Goal: Check status: Check status

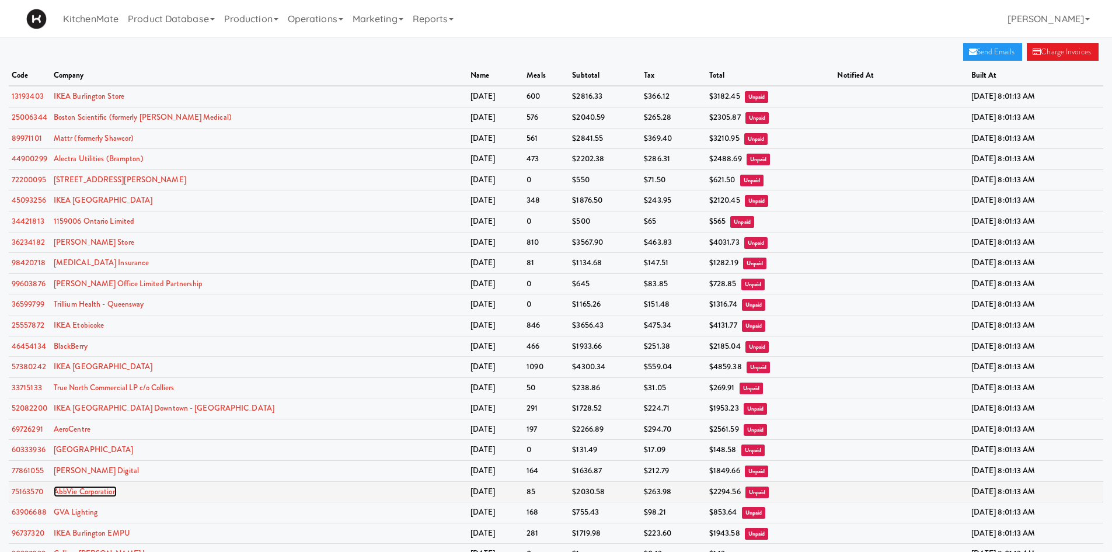
click at [67, 491] on link "AbbVie Corporation" at bounding box center [85, 491] width 63 height 11
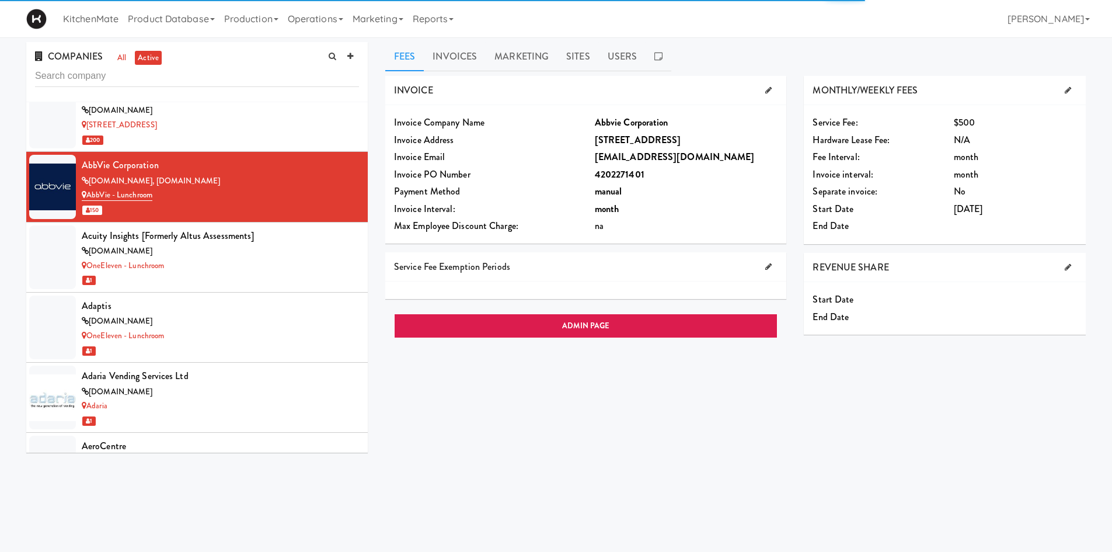
scroll to position [416, 0]
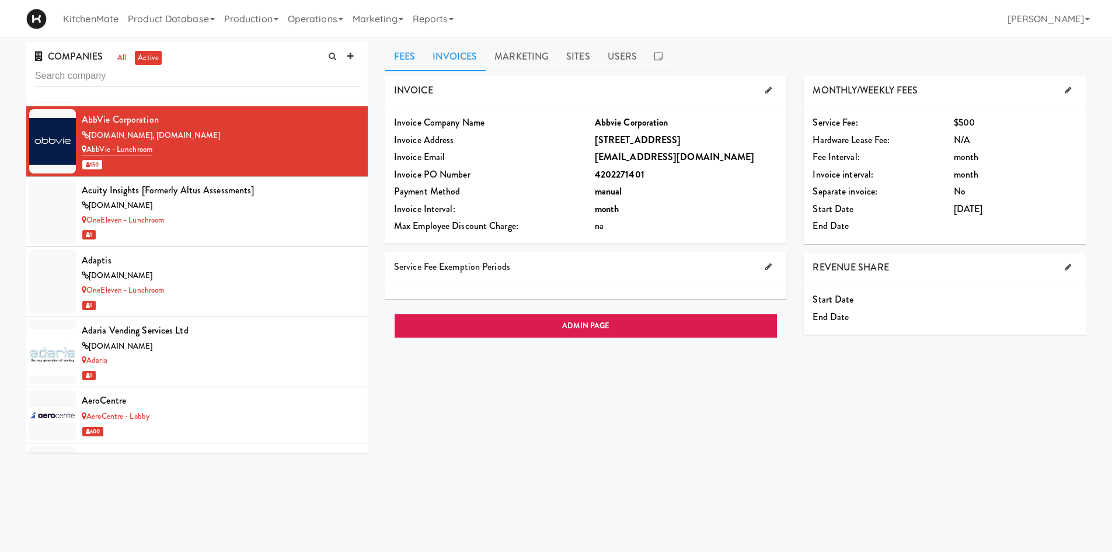
click at [470, 65] on link "Invoices" at bounding box center [455, 56] width 62 height 29
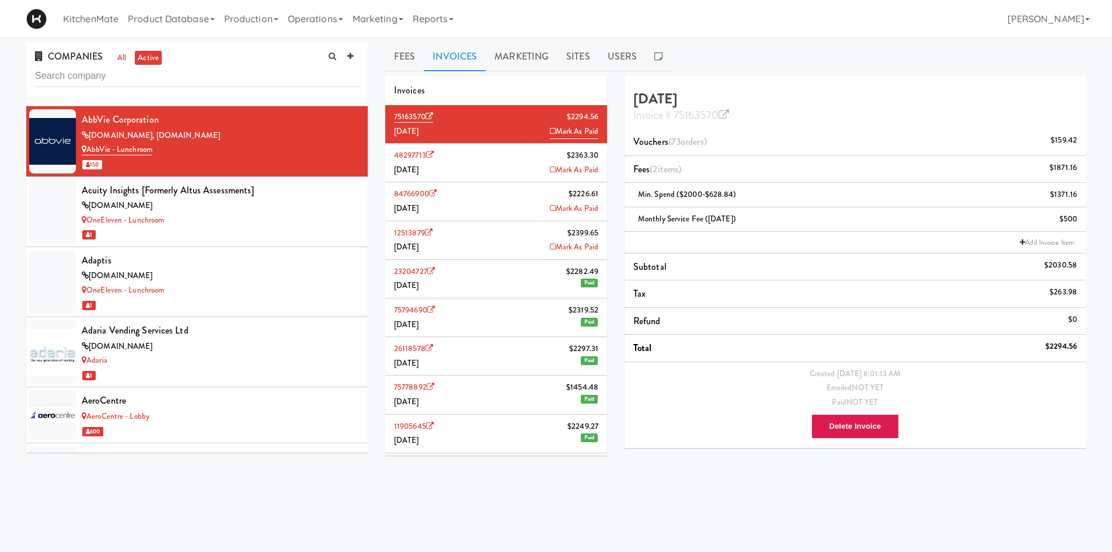
click at [529, 116] on li "75163570 $2294.56 July 2025 Mark As Paid" at bounding box center [496, 124] width 222 height 39
click at [432, 113] on icon at bounding box center [430, 117] width 8 height 8
click at [310, 78] on input "text" at bounding box center [197, 76] width 324 height 22
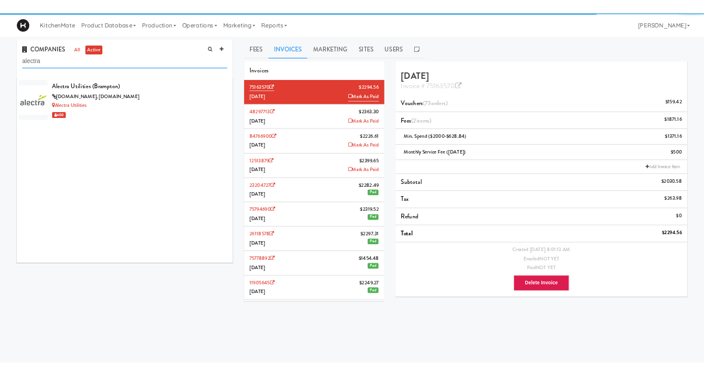
scroll to position [0, 0]
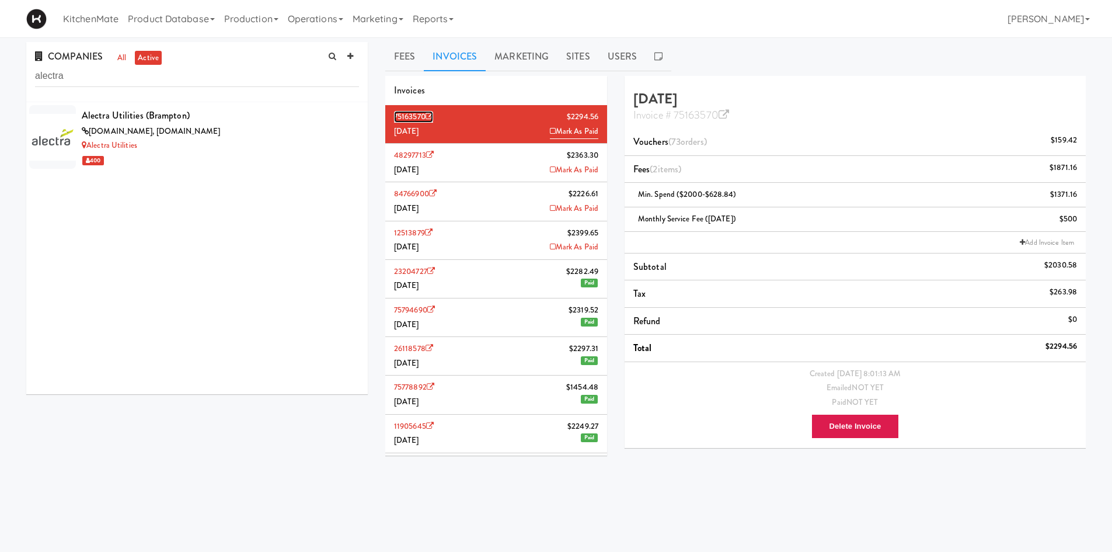
click at [422, 113] on link "75163570" at bounding box center [413, 117] width 39 height 12
click at [147, 148] on div "Alectra Utilities" at bounding box center [220, 145] width 277 height 15
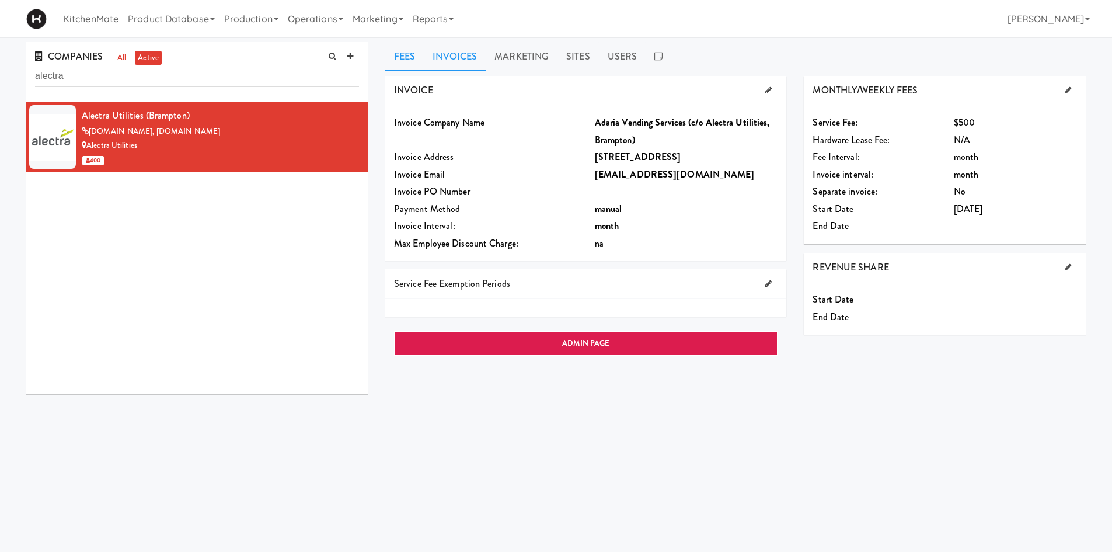
click at [442, 54] on link "Invoices" at bounding box center [455, 56] width 62 height 29
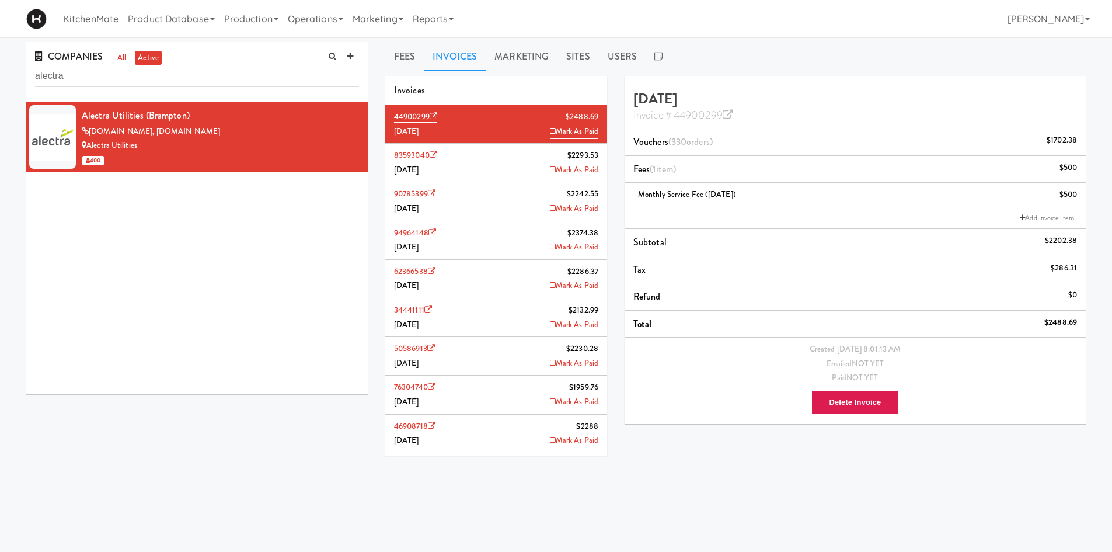
click at [535, 114] on li "44900299 $2488.69 July 2025 Mark As Paid" at bounding box center [496, 124] width 222 height 39
click at [433, 114] on icon at bounding box center [434, 117] width 8 height 8
click at [108, 88] on div "COMPANIES all active alectra" at bounding box center [197, 72] width 342 height 60
click at [114, 76] on input "alectra" at bounding box center [197, 76] width 324 height 22
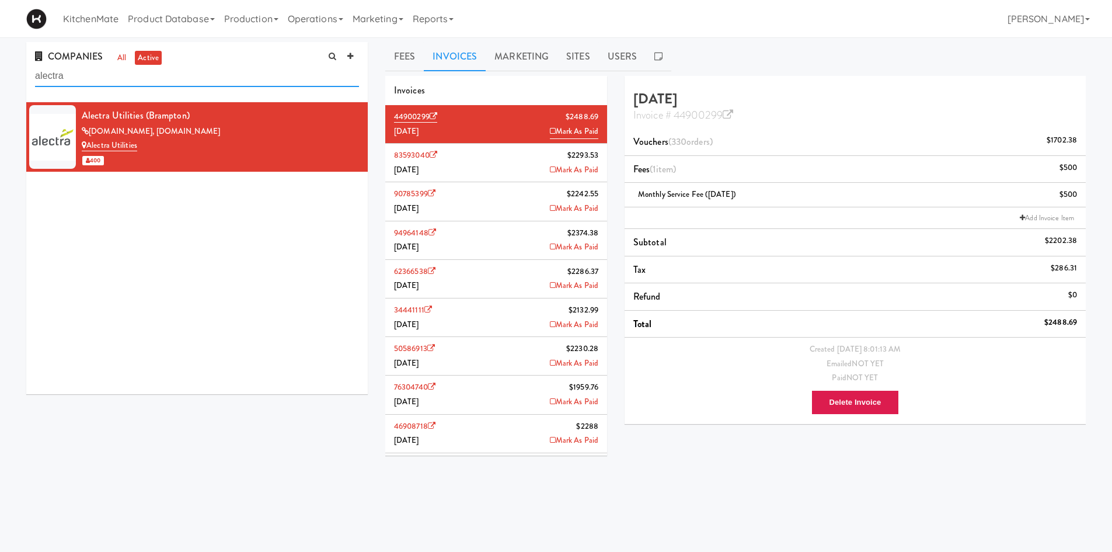
click at [114, 76] on input "alectra" at bounding box center [197, 76] width 324 height 22
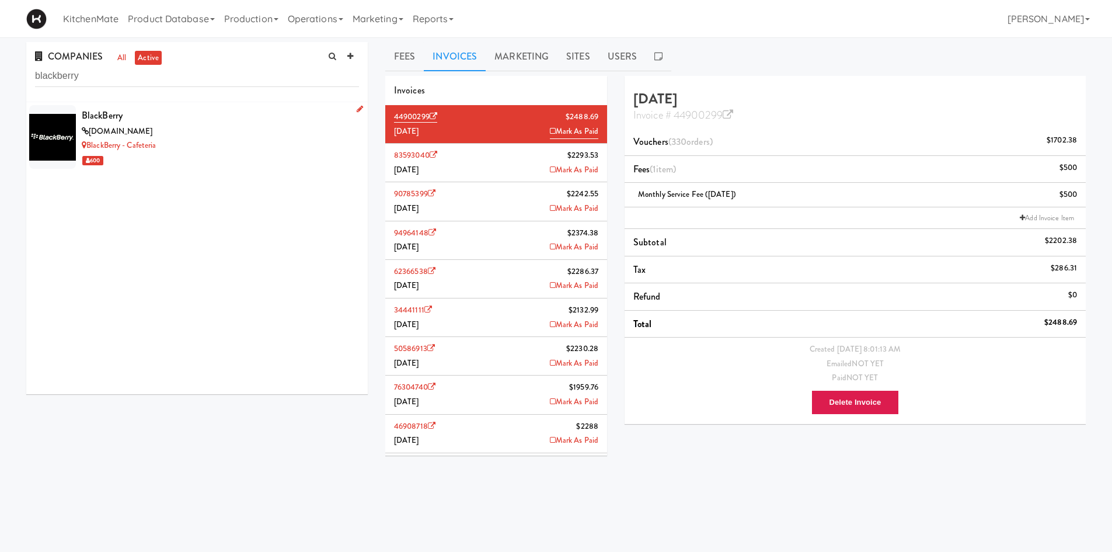
click at [152, 122] on div "BlackBerry" at bounding box center [220, 116] width 277 height 18
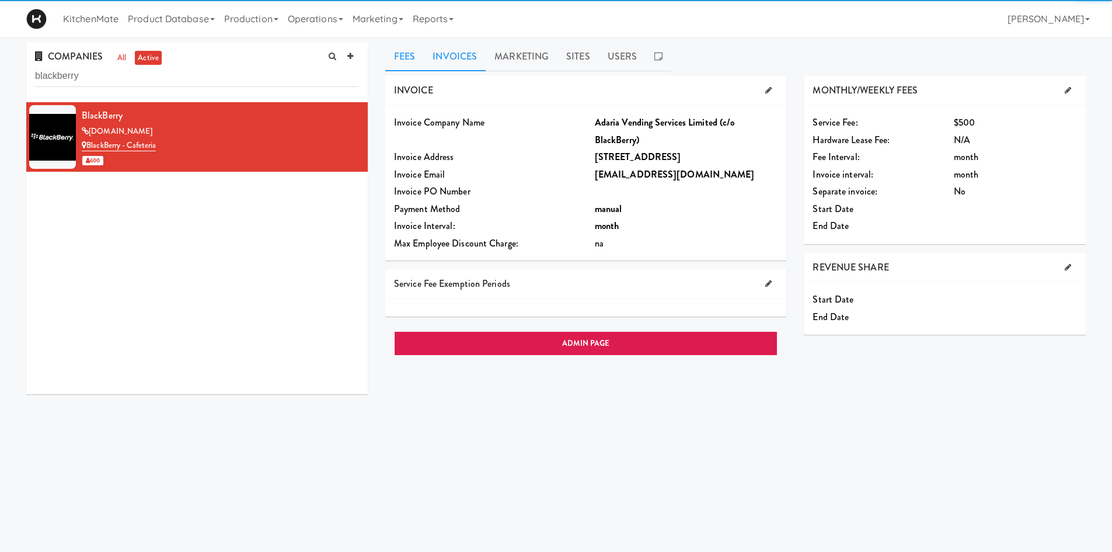
click at [469, 52] on link "Invoices" at bounding box center [455, 56] width 62 height 29
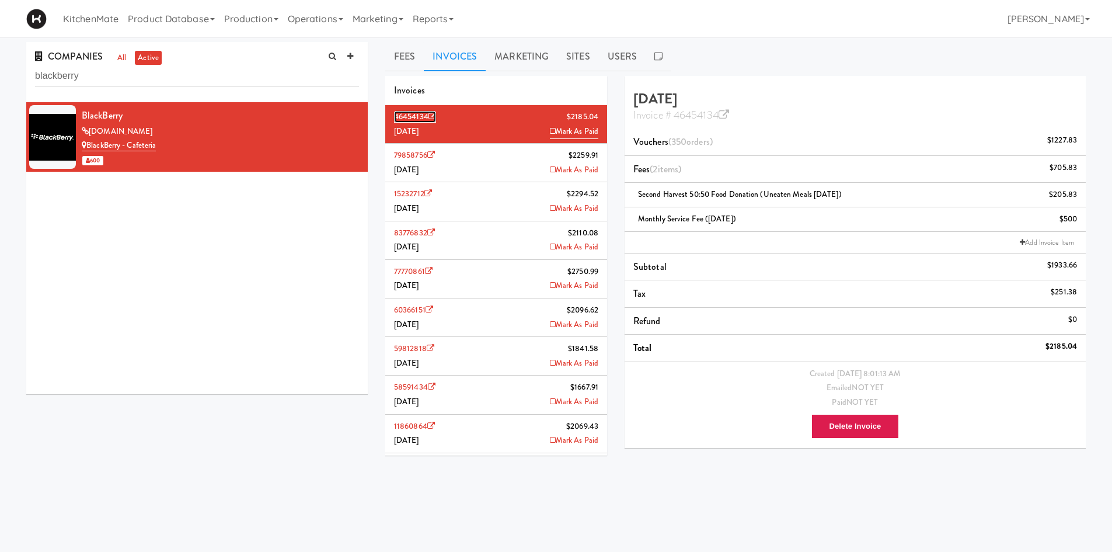
click at [424, 114] on link "46454134" at bounding box center [415, 117] width 42 height 12
click at [237, 76] on input "blackberry" at bounding box center [197, 76] width 324 height 22
click at [236, 76] on input "blackberry" at bounding box center [197, 76] width 324 height 22
click at [234, 76] on input "blackberry" at bounding box center [197, 76] width 324 height 22
click at [232, 76] on input "blackberry" at bounding box center [197, 76] width 324 height 22
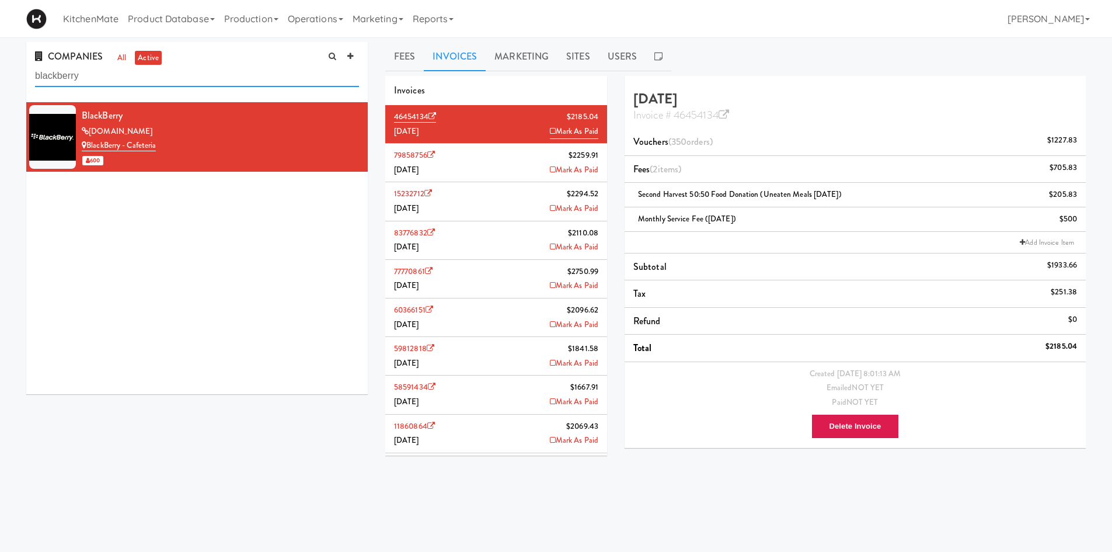
click at [232, 76] on input "blackberry" at bounding box center [197, 76] width 324 height 22
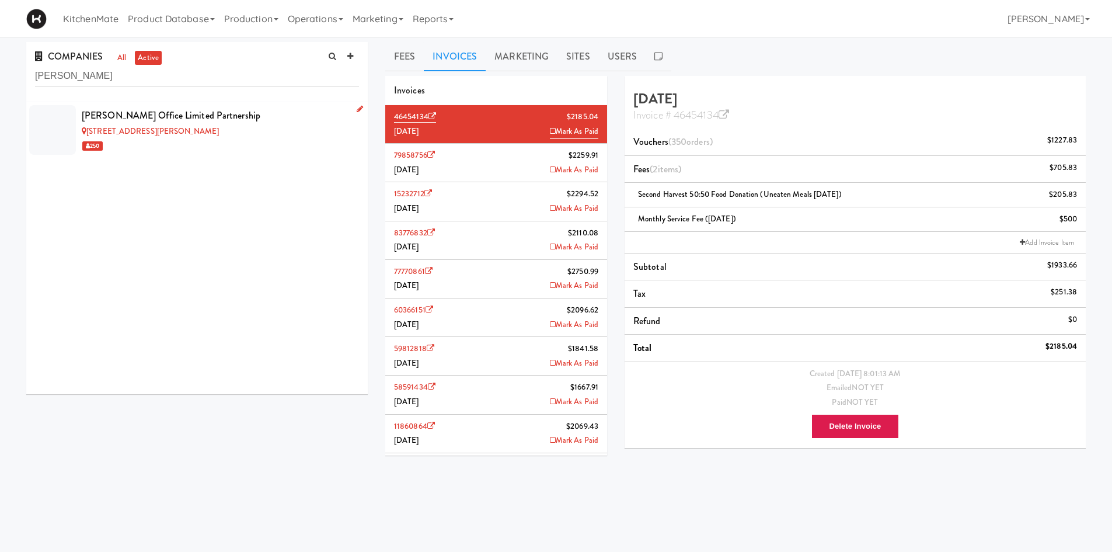
click at [200, 119] on div "Landa Kennedy Office Limited Partnership" at bounding box center [220, 116] width 277 height 18
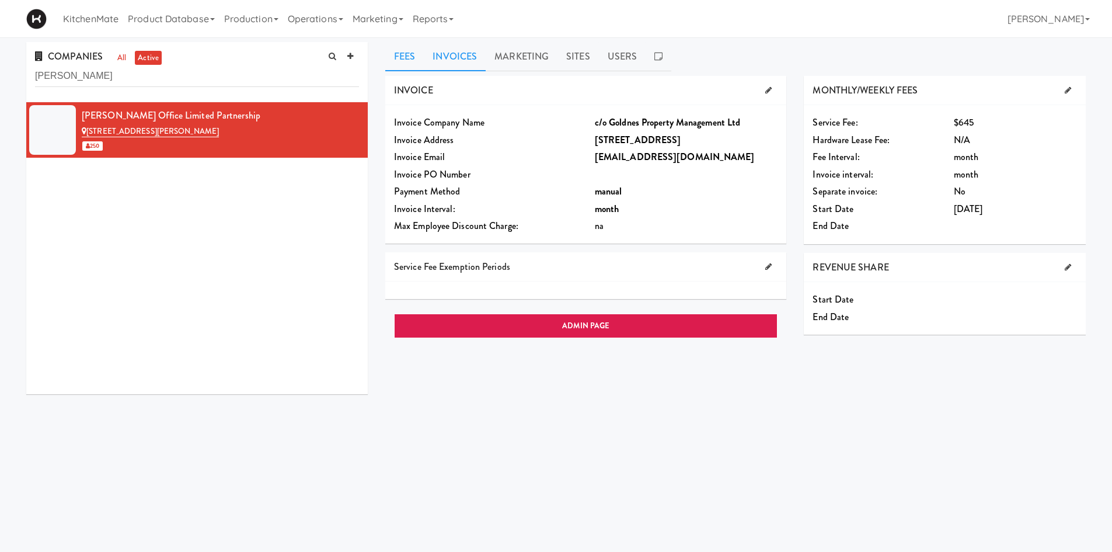
click at [478, 56] on link "Invoices" at bounding box center [455, 56] width 62 height 29
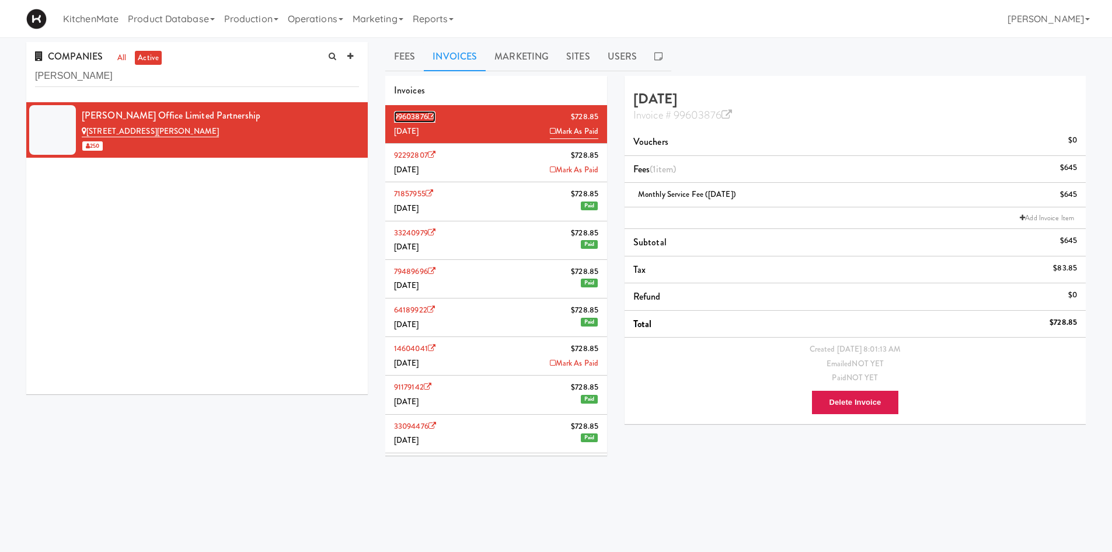
click at [423, 115] on link "99603876" at bounding box center [414, 117] width 41 height 12
click at [261, 89] on div "COMPANIES all active landa" at bounding box center [197, 72] width 342 height 60
click at [259, 76] on input "landa" at bounding box center [197, 76] width 324 height 22
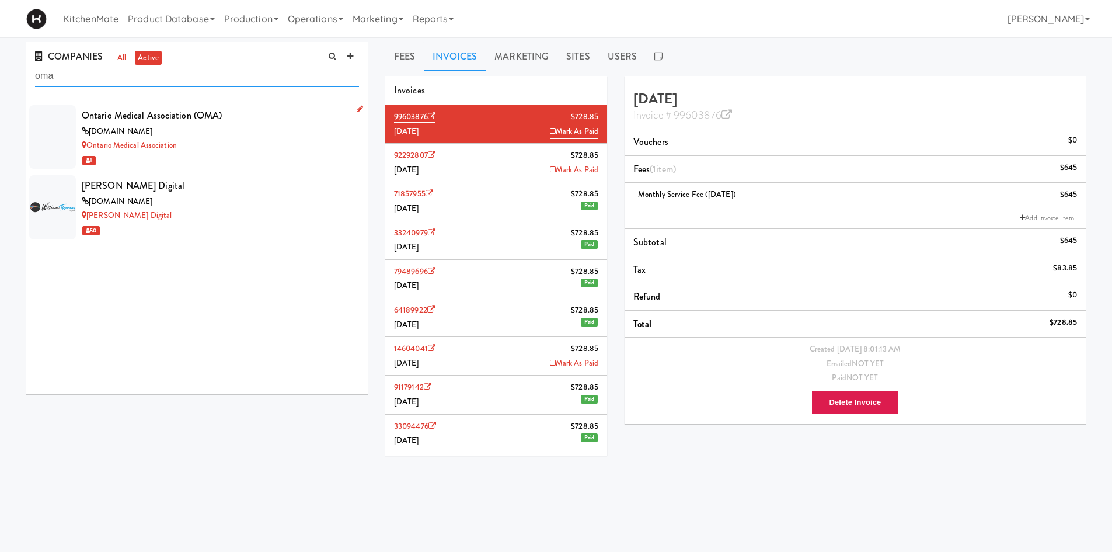
type input "oma"
click at [206, 138] on div "oma.org" at bounding box center [220, 131] width 277 height 15
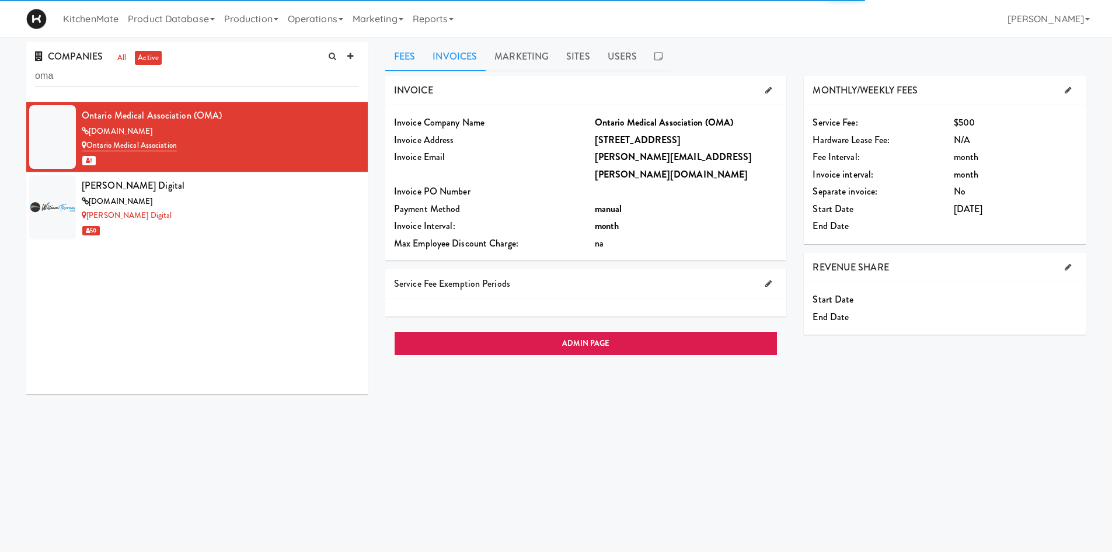
click at [471, 59] on link "Invoices" at bounding box center [455, 56] width 62 height 29
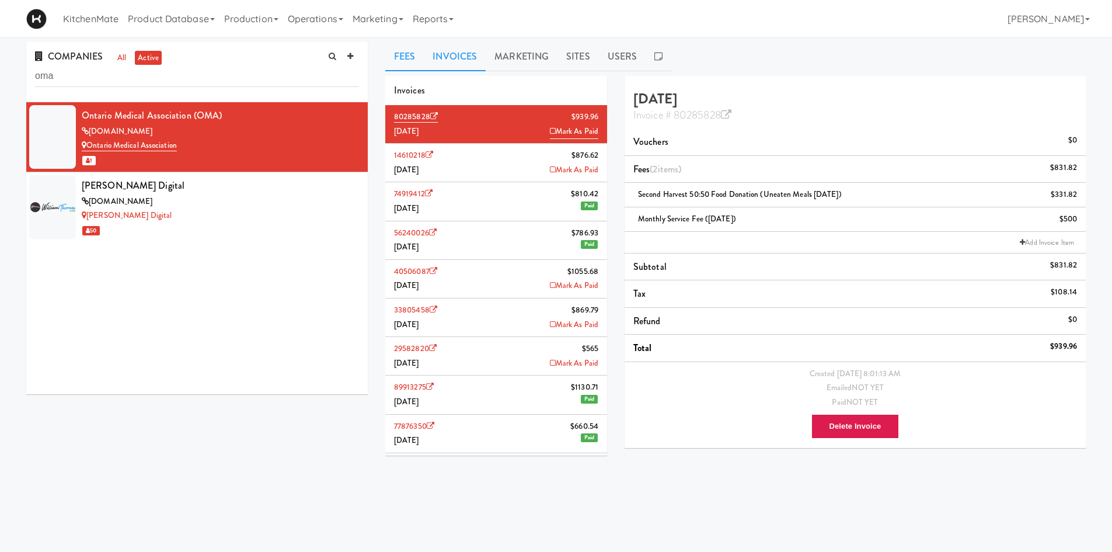
click at [412, 59] on link "Fees" at bounding box center [404, 56] width 39 height 29
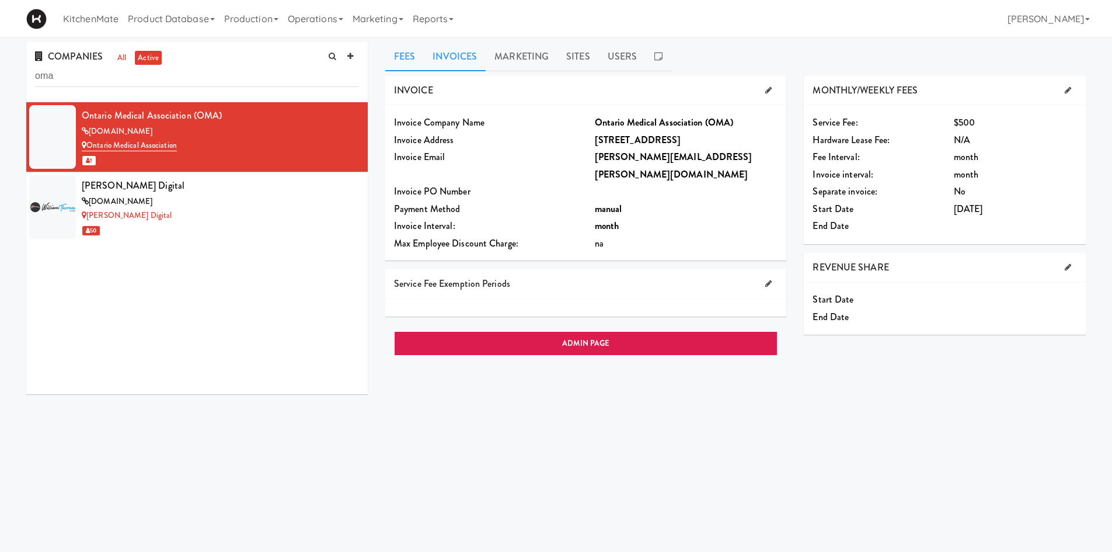
click at [477, 64] on link "Invoices" at bounding box center [455, 56] width 62 height 29
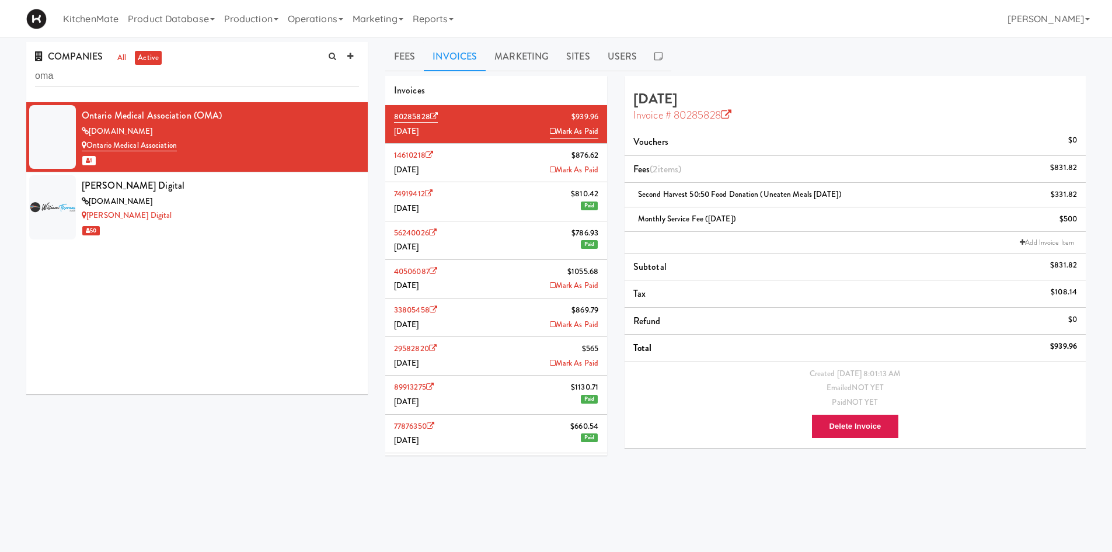
click at [736, 118] on div "Invoice # 80285828" at bounding box center [856, 113] width 444 height 15
click at [732, 117] on icon at bounding box center [726, 115] width 11 height 11
click at [436, 17] on link "Reports" at bounding box center [433, 18] width 51 height 37
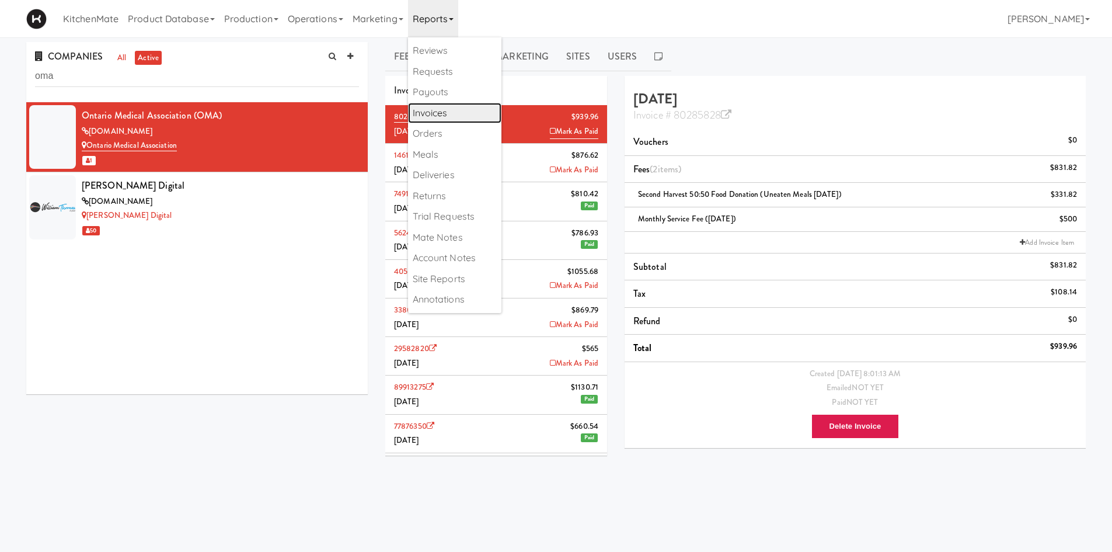
click at [437, 109] on link "Invoices" at bounding box center [454, 113] width 93 height 21
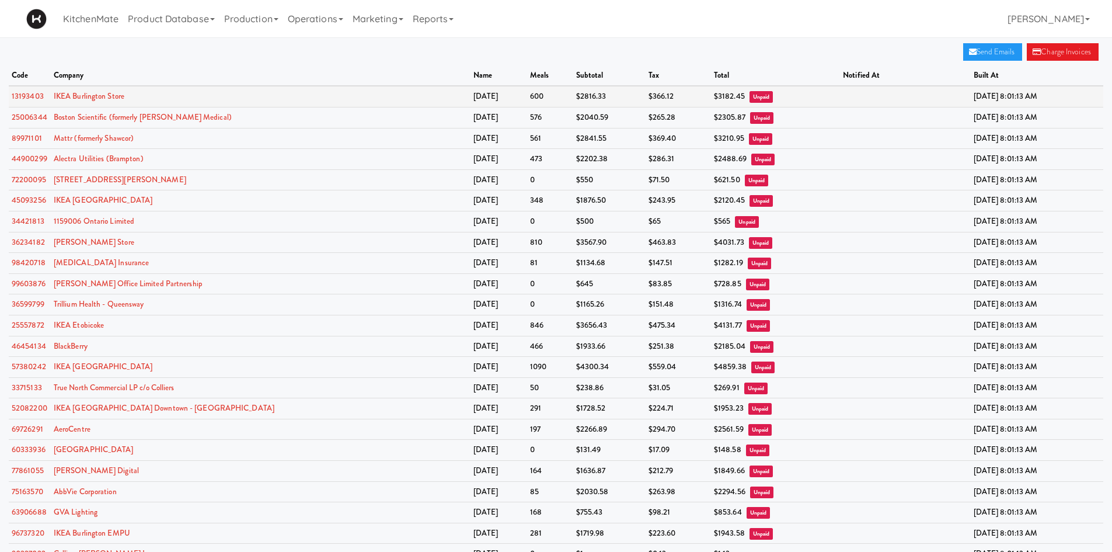
click at [181, 86] on td "IKEA Burlington Store" at bounding box center [261, 96] width 420 height 21
click at [987, 54] on link "Send Emails" at bounding box center [993, 52] width 59 height 18
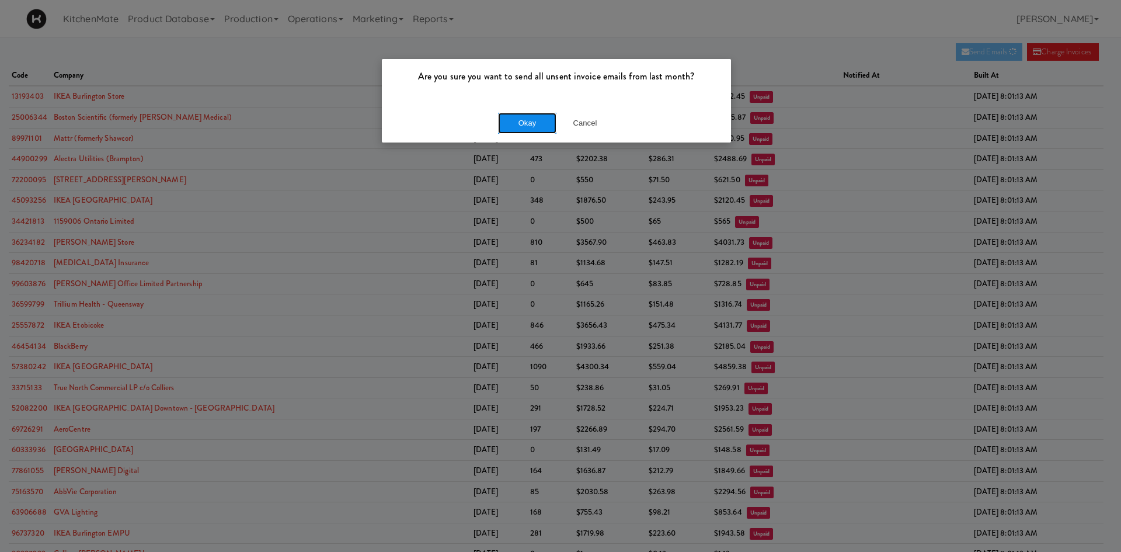
click at [509, 124] on button "Okay" at bounding box center [527, 123] width 58 height 21
